Goal: Navigation & Orientation: Understand site structure

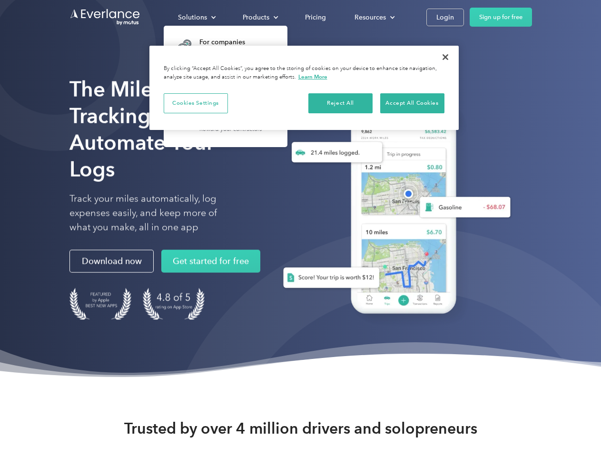
click at [197, 17] on div "Solutions" at bounding box center [192, 17] width 29 height 12
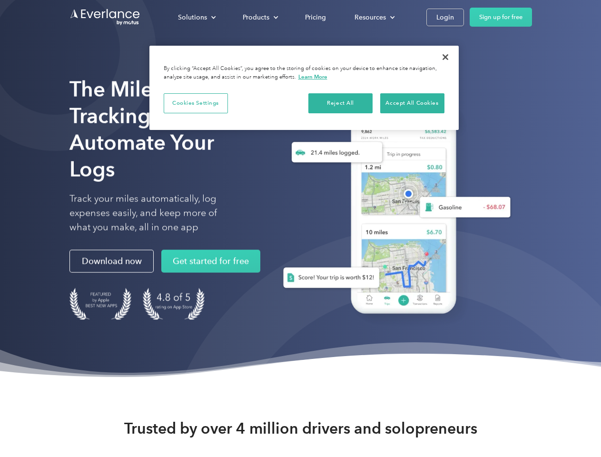
click at [259, 17] on div "Products" at bounding box center [256, 17] width 27 height 12
click at [374, 17] on div "Resources" at bounding box center [370, 17] width 31 height 12
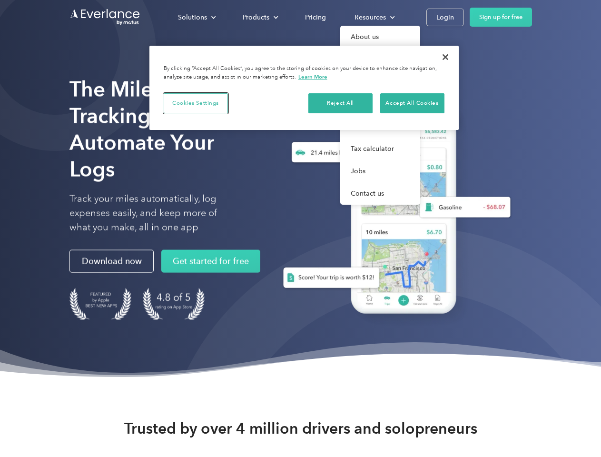
click at [196, 103] on button "Cookies Settings" at bounding box center [196, 103] width 64 height 20
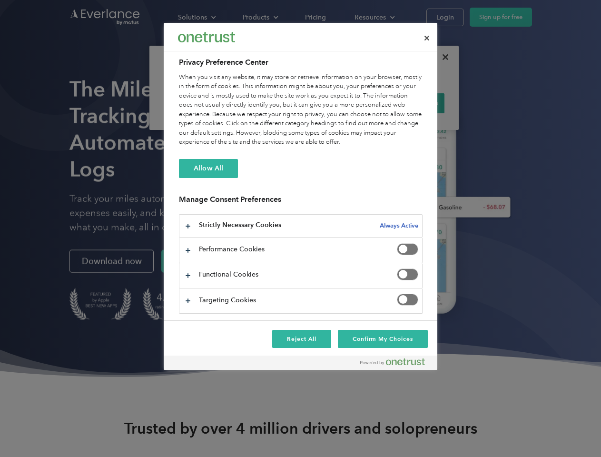
click at [341, 103] on div "When you visit any website, it may store or retrieve information on your browse…" at bounding box center [301, 110] width 244 height 74
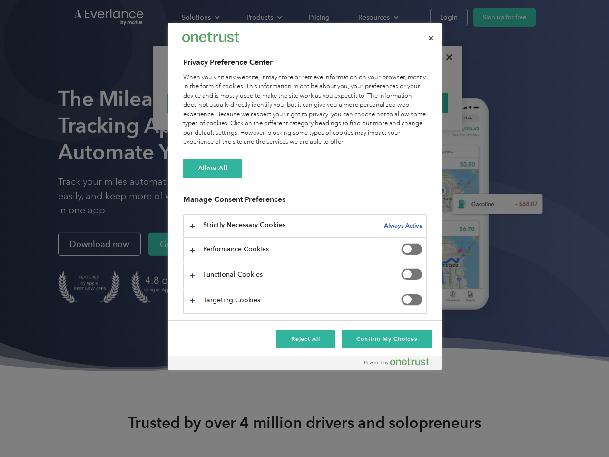
click at [412, 103] on div "When you visit any website, it may store or retrieve information on your browse…" at bounding box center [305, 110] width 244 height 74
click at [445, 57] on div at bounding box center [304, 228] width 609 height 457
